Goal: Use online tool/utility: Utilize a website feature to perform a specific function

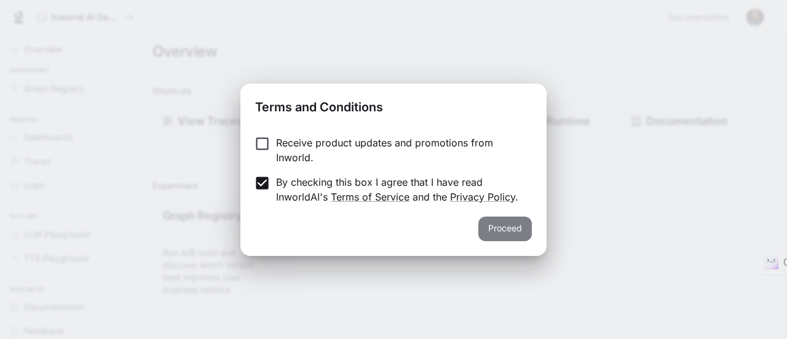
click at [500, 223] on button "Proceed" at bounding box center [506, 229] width 54 height 25
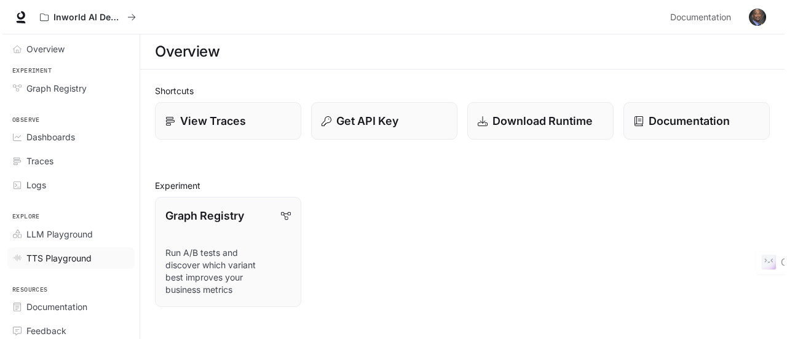
scroll to position [27, 0]
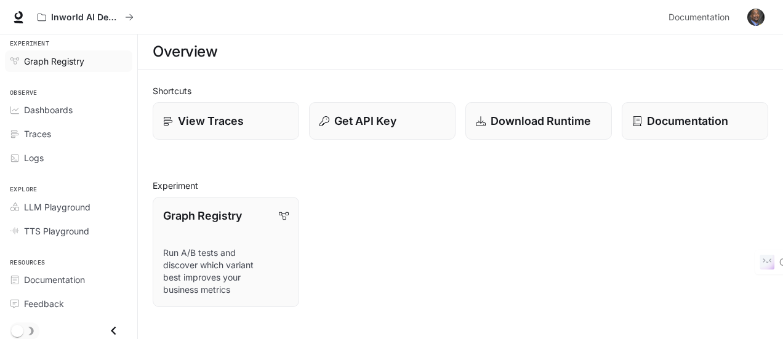
click at [44, 58] on span "Graph Registry" at bounding box center [54, 61] width 60 height 13
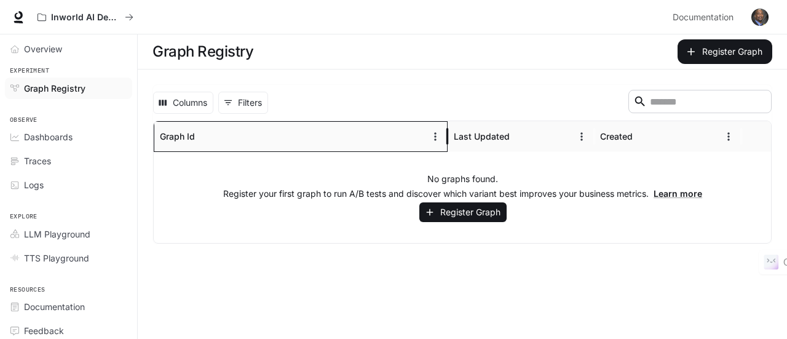
click at [294, 131] on div "Graph Id" at bounding box center [293, 136] width 266 height 30
click at [199, 134] on icon "Sort" at bounding box center [205, 136] width 12 height 12
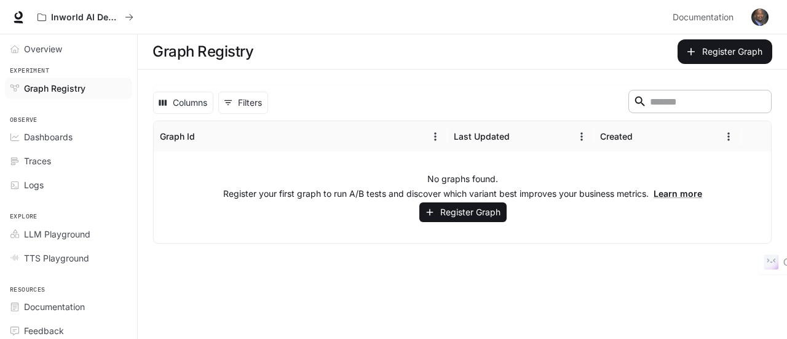
click at [648, 110] on div "​" at bounding box center [700, 101] width 143 height 23
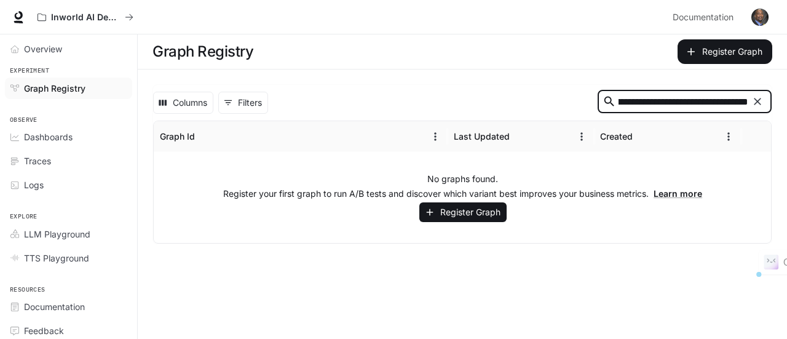
scroll to position [0, 167]
type input "**********"
click at [640, 108] on input "**********" at bounding box center [684, 102] width 130 height 14
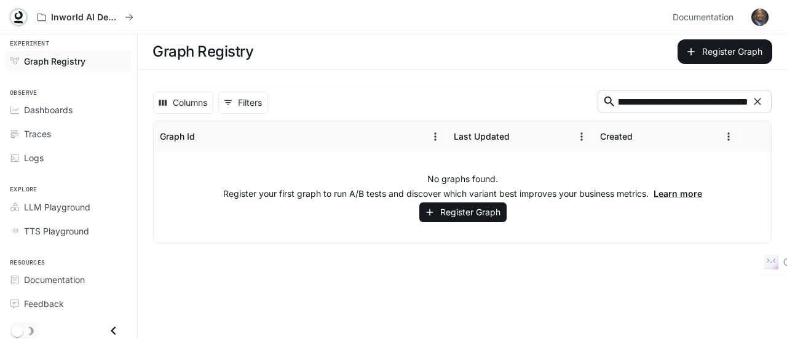
scroll to position [0, 0]
click at [17, 16] on icon at bounding box center [18, 17] width 12 height 12
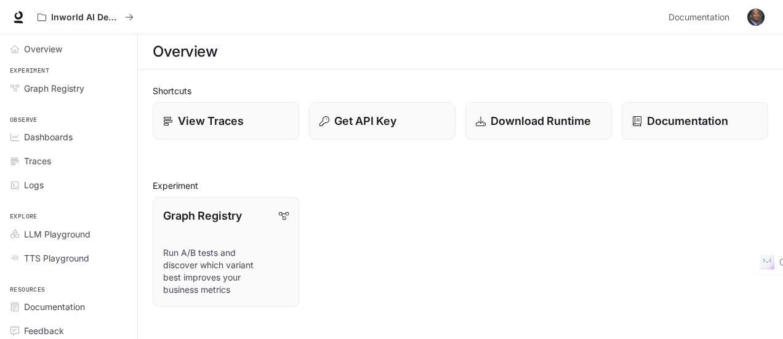
click at [164, 12] on div "Inworld AI Demos" at bounding box center [347, 17] width 631 height 25
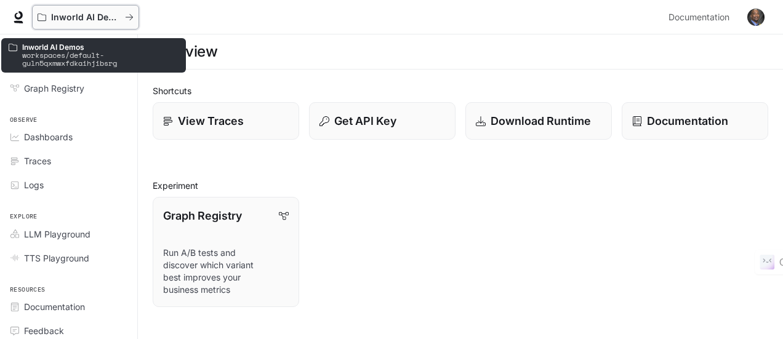
click at [128, 17] on icon "All workspaces" at bounding box center [129, 17] width 7 height 6
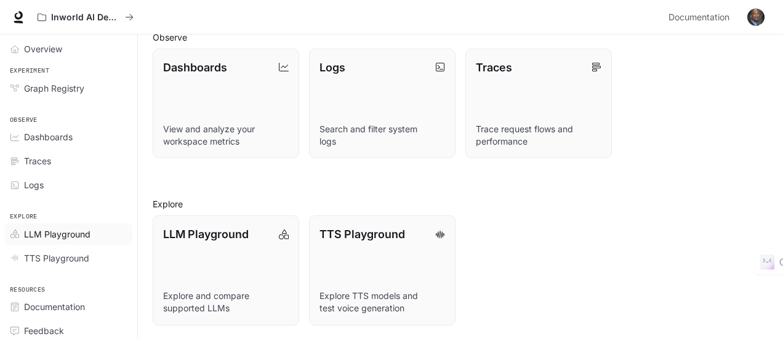
scroll to position [27, 0]
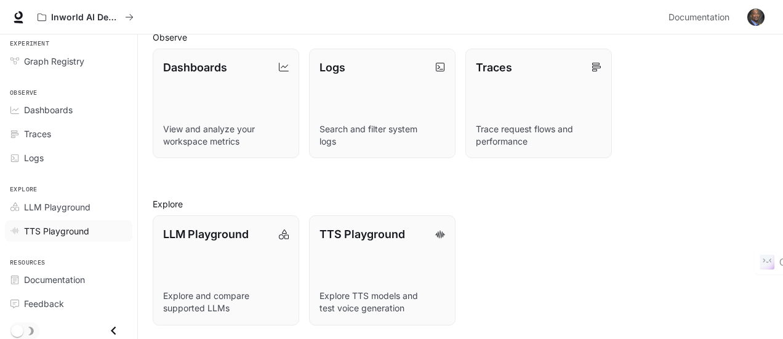
click at [60, 228] on span "TTS Playground" at bounding box center [56, 231] width 65 height 13
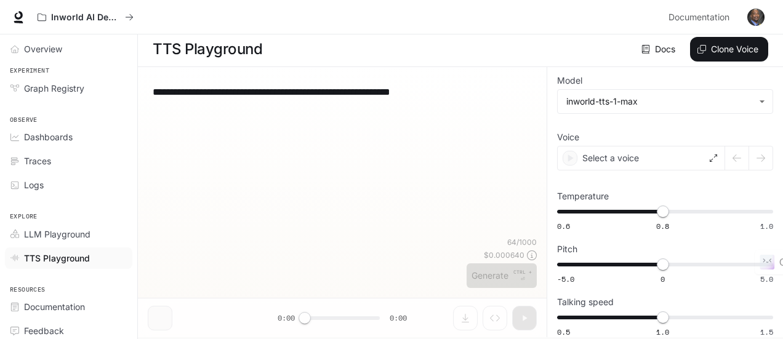
scroll to position [2, 0]
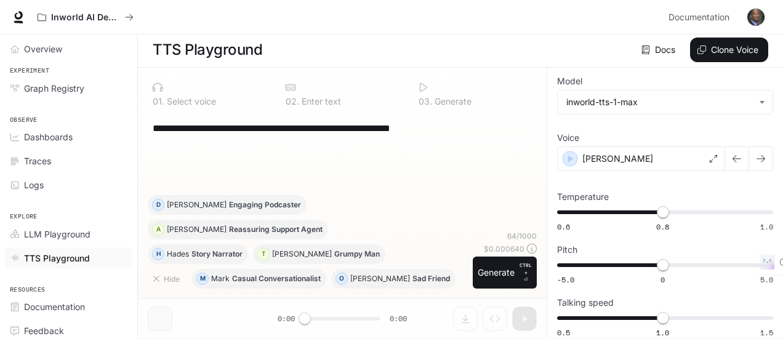
click at [201, 152] on div "**********" at bounding box center [342, 154] width 389 height 82
click at [81, 228] on span "LLM Playground" at bounding box center [57, 234] width 66 height 13
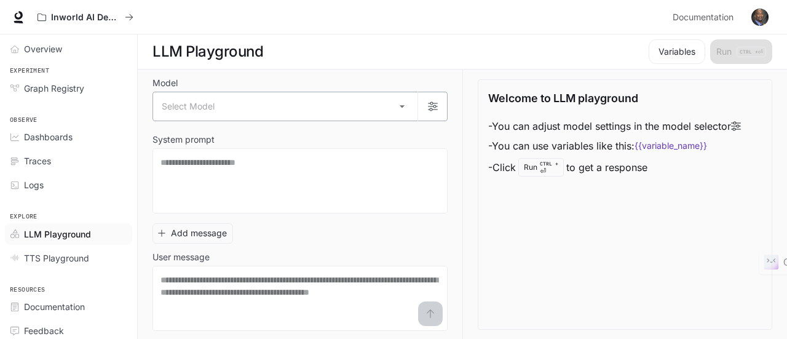
click at [204, 105] on body "Skip to main content Inworld AI Demos Documentation Documentation Portal Overvi…" at bounding box center [393, 170] width 787 height 340
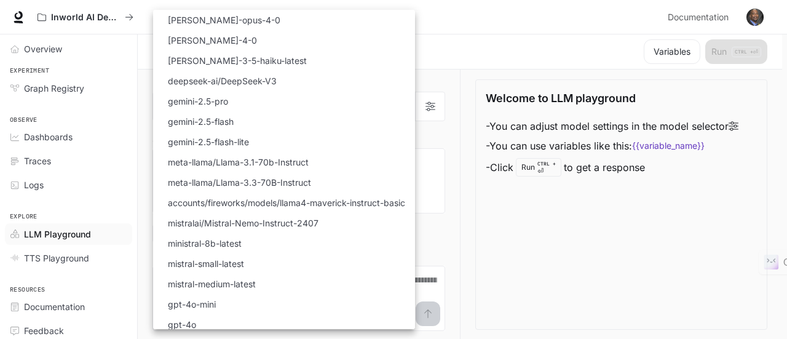
click at [515, 34] on div at bounding box center [393, 169] width 787 height 339
